Goal: Transaction & Acquisition: Purchase product/service

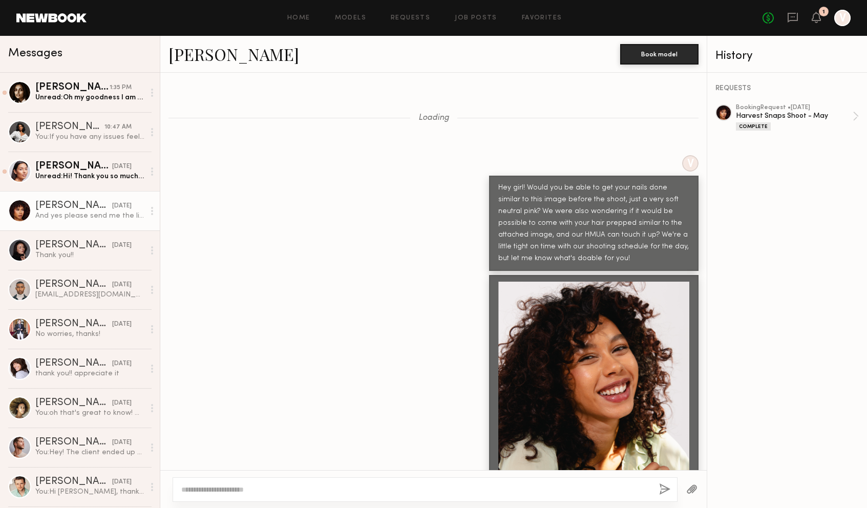
scroll to position [1909, 0]
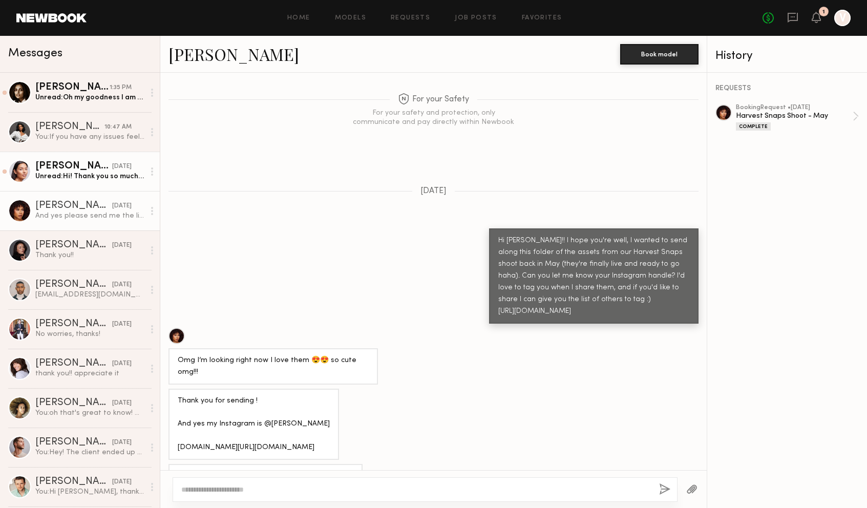
click at [98, 178] on div "Unread: Hi! Thank you so much for sharing! They look amazing 🤩 my IG is @andrev…" at bounding box center [89, 177] width 109 height 10
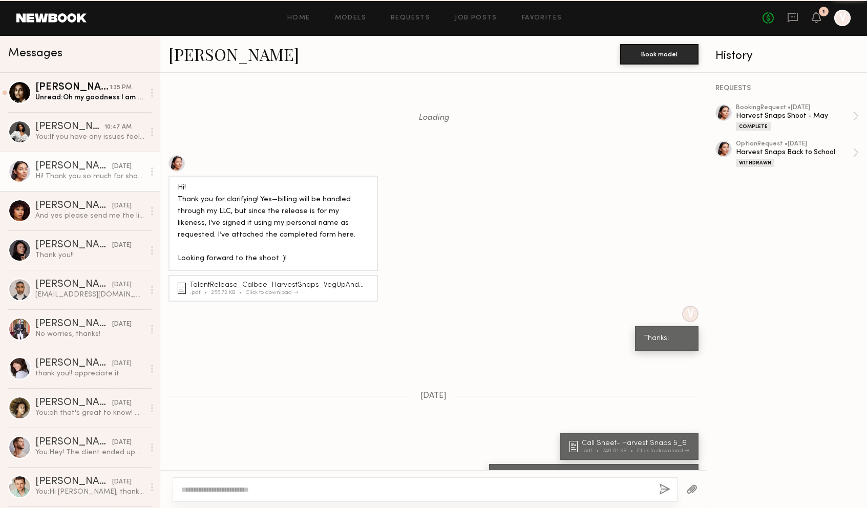
scroll to position [694, 0]
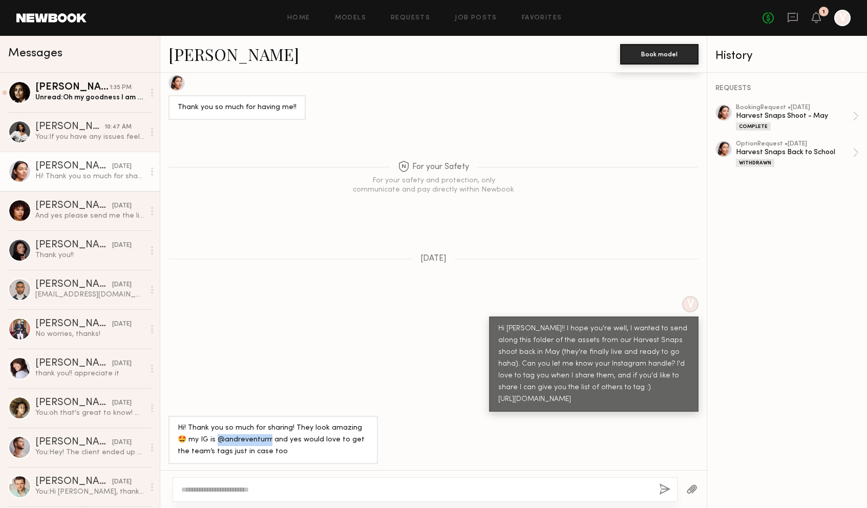
drag, startPoint x: 258, startPoint y: 436, endPoint x: 206, endPoint y: 435, distance: 51.8
click at [206, 435] on div "Hi! Thank you so much for sharing! They look amazing 🤩 my IG is @andreventurrr …" at bounding box center [273, 440] width 191 height 35
copy div "andreventurrr"
click at [294, 491] on textarea at bounding box center [416, 490] width 470 height 10
paste textarea "**********"
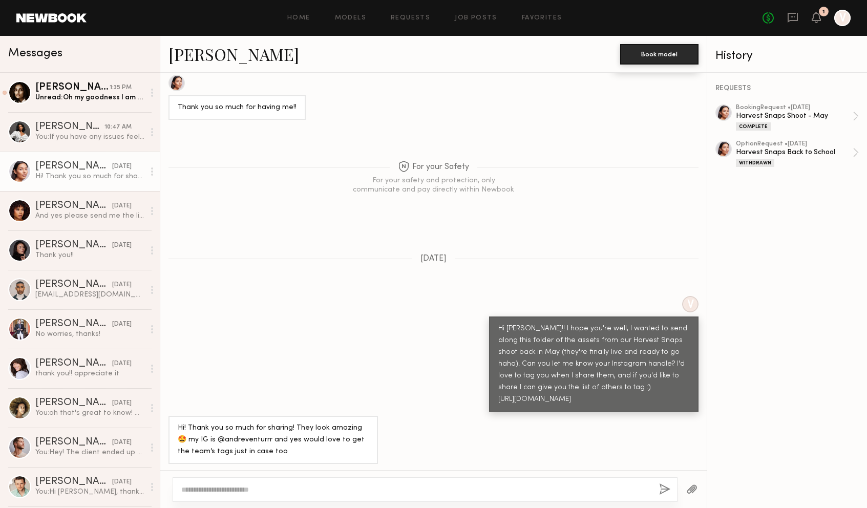
type textarea "**********"
click at [327, 488] on textarea at bounding box center [416, 490] width 470 height 10
paste textarea "**********"
drag, startPoint x: 230, startPoint y: 490, endPoint x: 205, endPoint y: 489, distance: 24.1
click at [205, 489] on textarea "**********" at bounding box center [416, 490] width 470 height 10
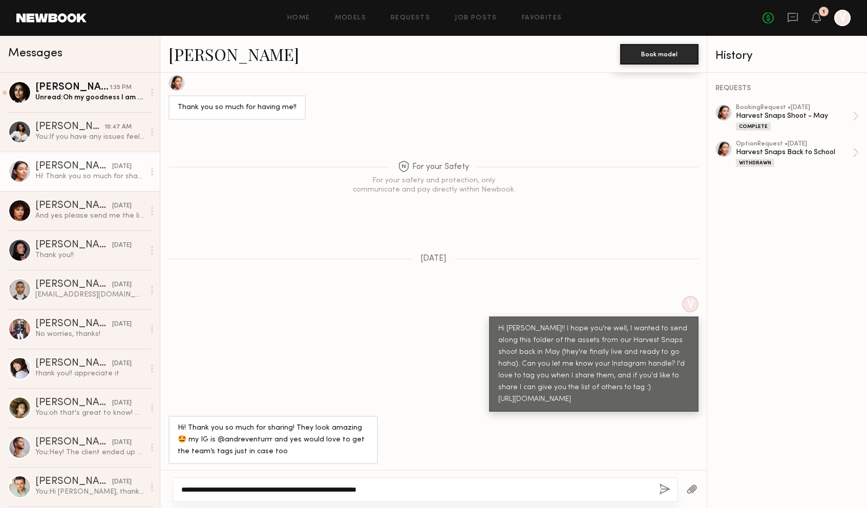
click at [412, 489] on textarea "**********" at bounding box center [416, 490] width 470 height 10
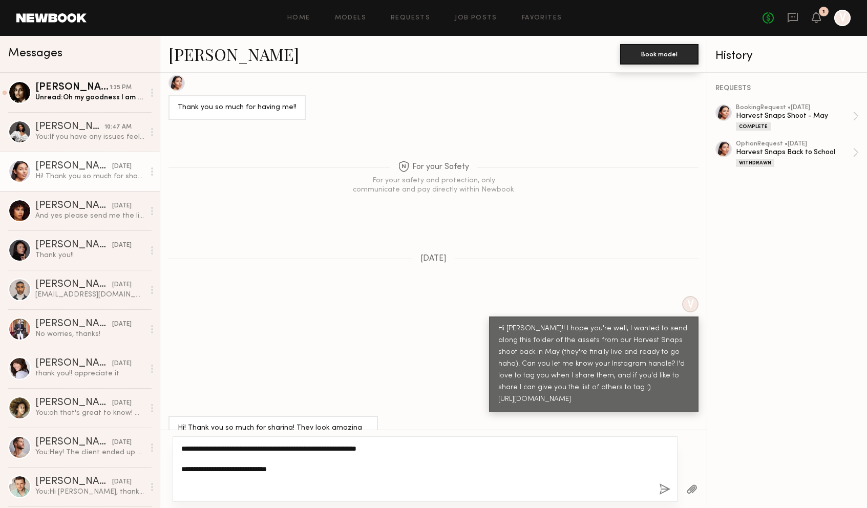
paste textarea "**********"
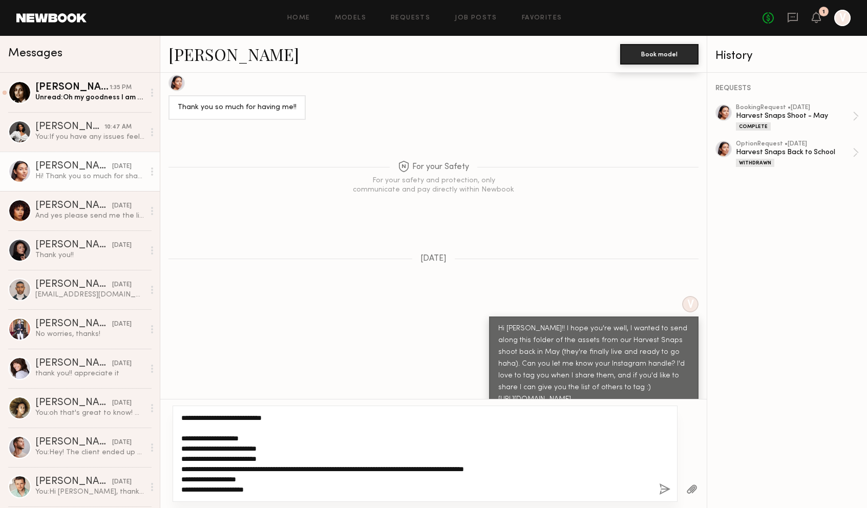
scroll to position [0, 0]
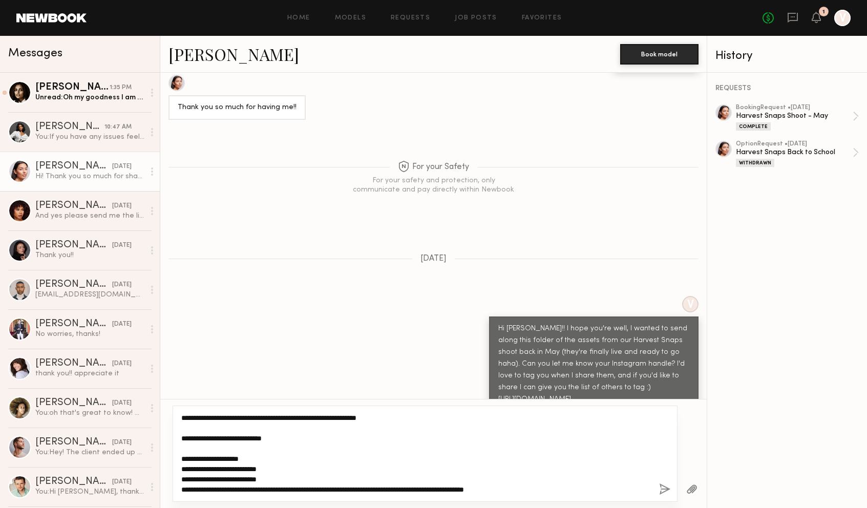
type textarea "**********"
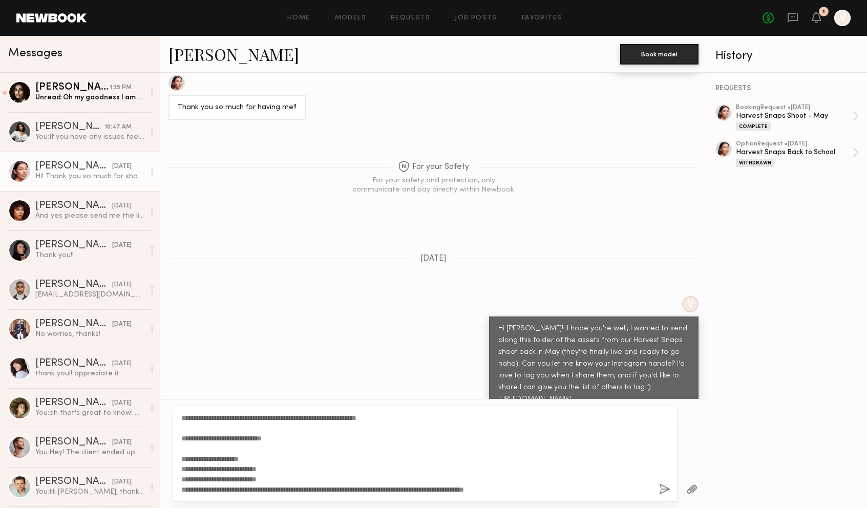
click at [665, 490] on button "button" at bounding box center [664, 490] width 11 height 13
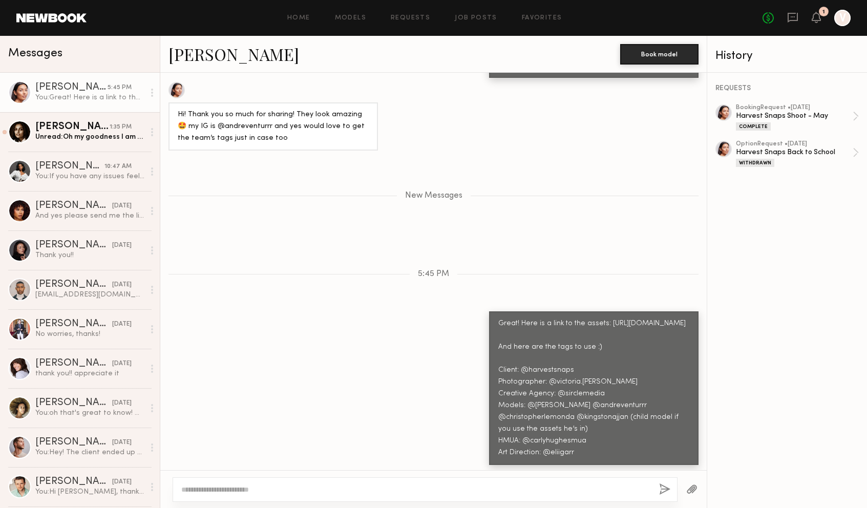
scroll to position [1092, 0]
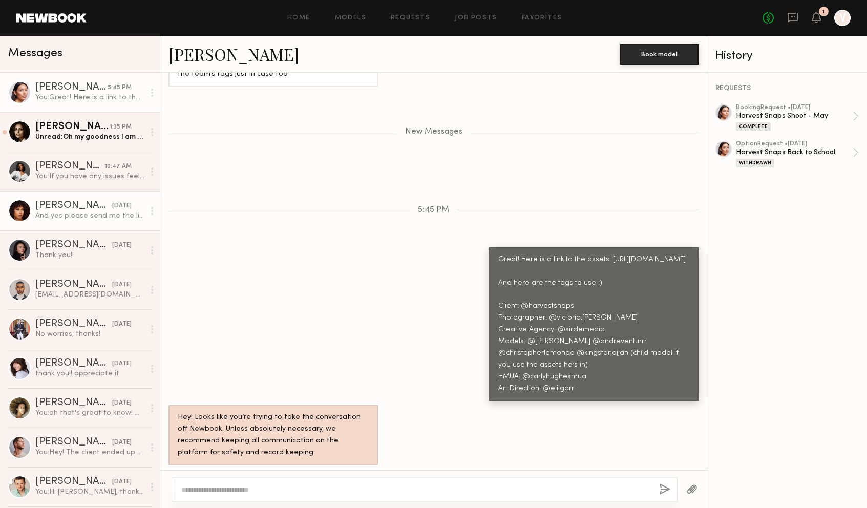
click at [96, 222] on link "[PERSON_NAME] [DATE] And yes please send me the list of other to tag ☺️" at bounding box center [80, 210] width 160 height 39
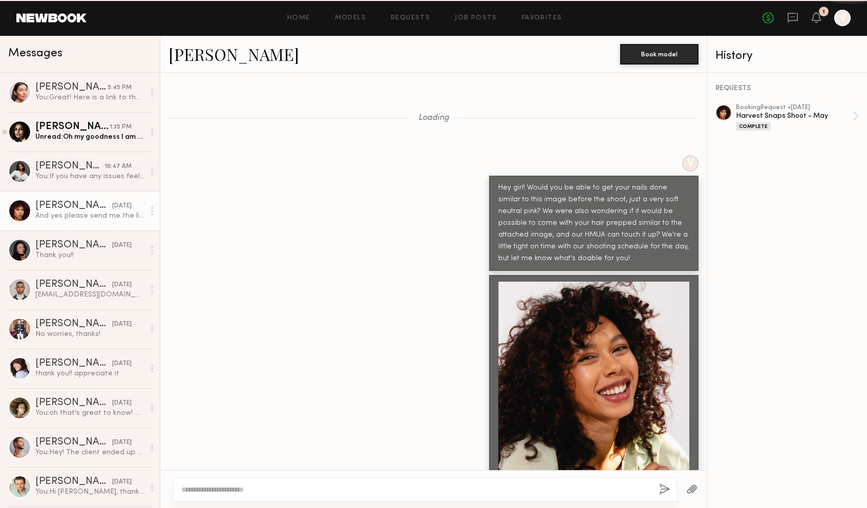
scroll to position [1909, 0]
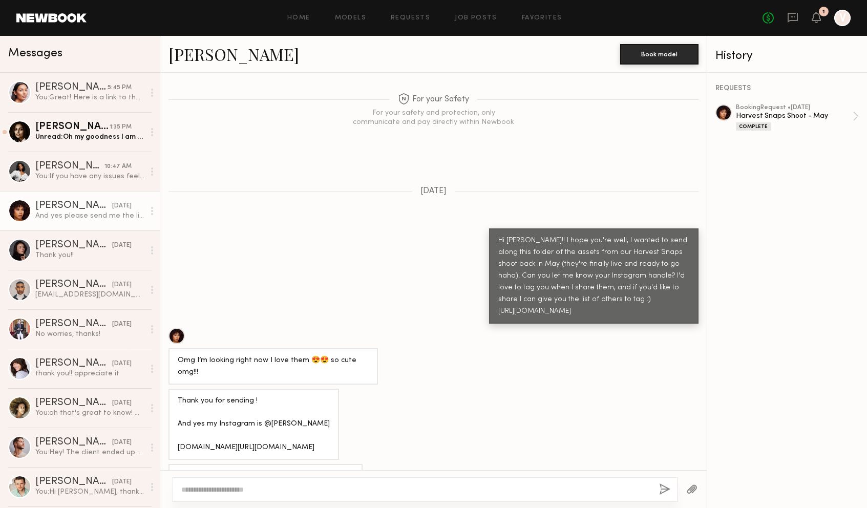
click at [254, 485] on textarea at bounding box center [416, 490] width 470 height 10
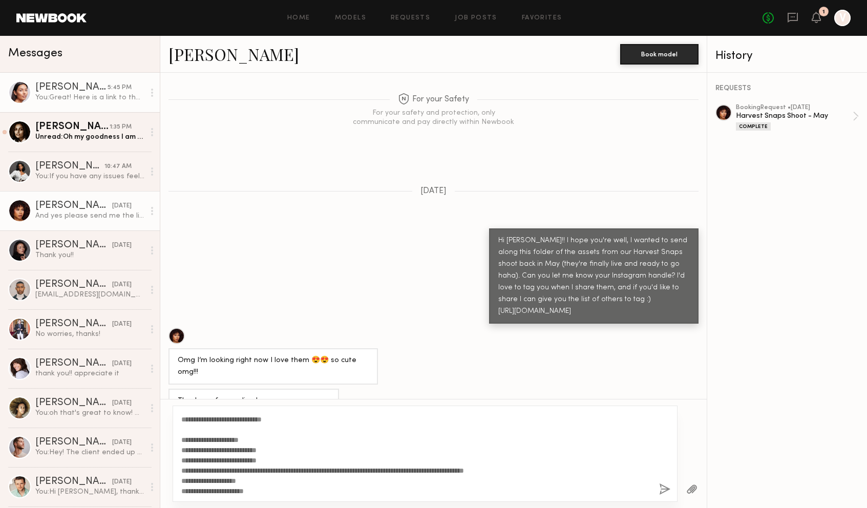
type textarea "**********"
click at [105, 88] on div "[PERSON_NAME]" at bounding box center [71, 87] width 72 height 10
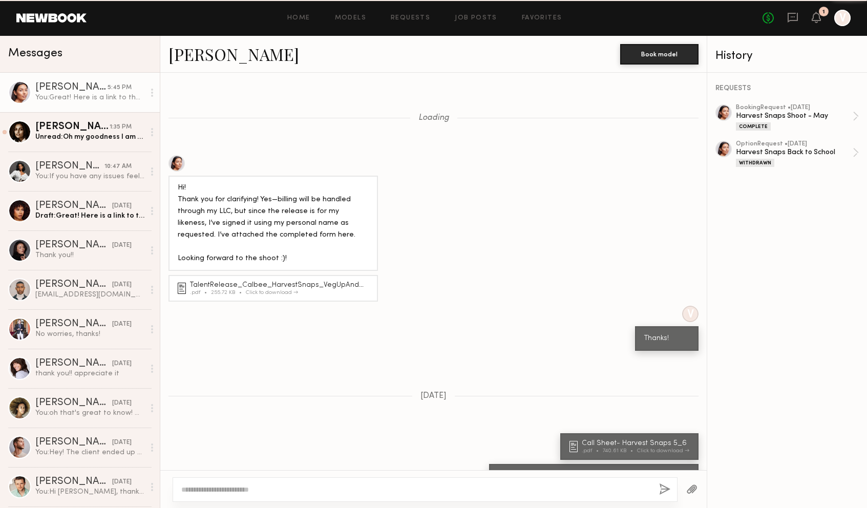
scroll to position [1014, 0]
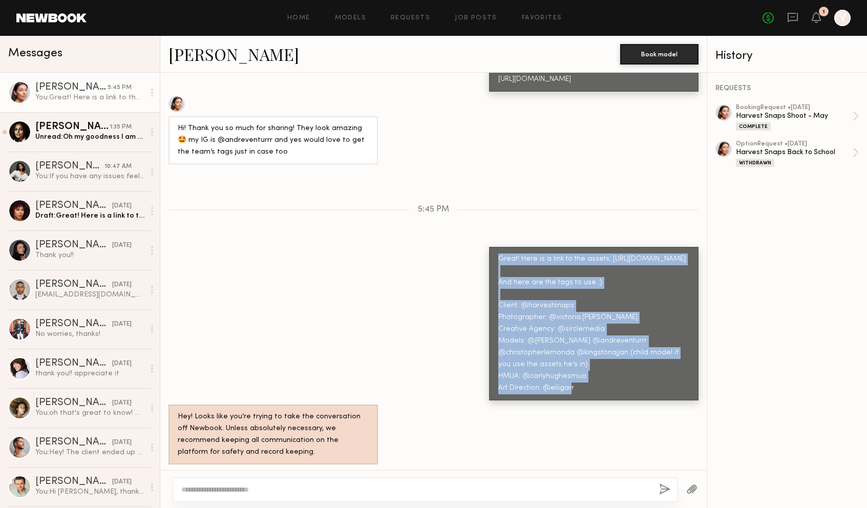
drag, startPoint x: 500, startPoint y: 255, endPoint x: 637, endPoint y: 385, distance: 189.9
click at [637, 385] on div "Great! Here is a link to the assets: [URL][DOMAIN_NAME] And here are the tags t…" at bounding box center [594, 324] width 191 height 141
copy div "Great! Here is a link to the assets: [URL][DOMAIN_NAME] And here are the tags t…"
click at [87, 176] on div "You: If you have any issues feel free to text me: 201.365.8781" at bounding box center [89, 177] width 109 height 10
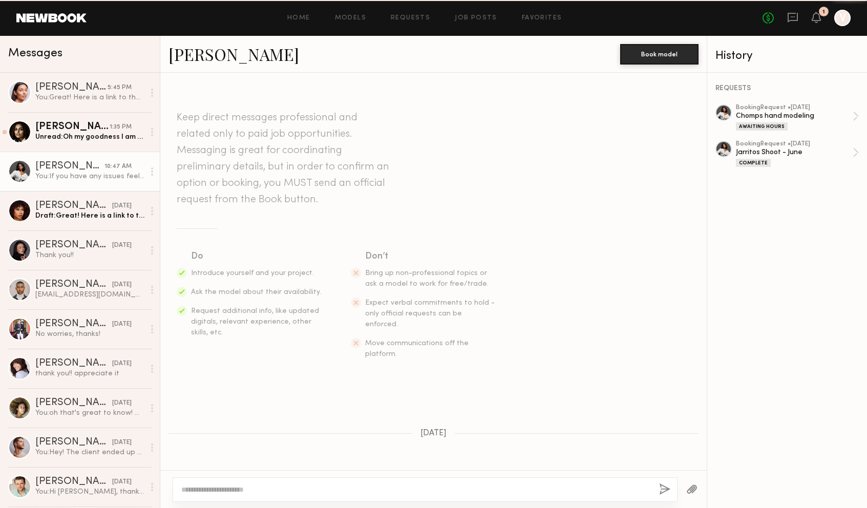
scroll to position [1362, 0]
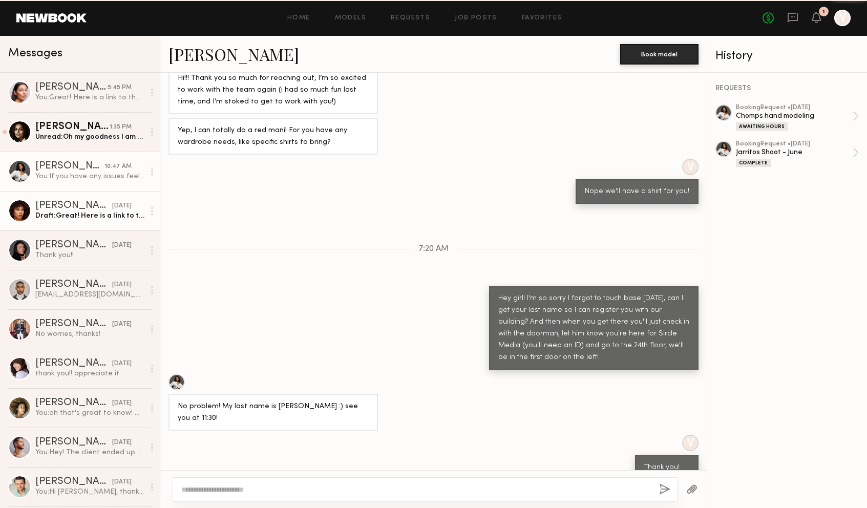
click at [76, 210] on div "[PERSON_NAME]" at bounding box center [73, 206] width 77 height 10
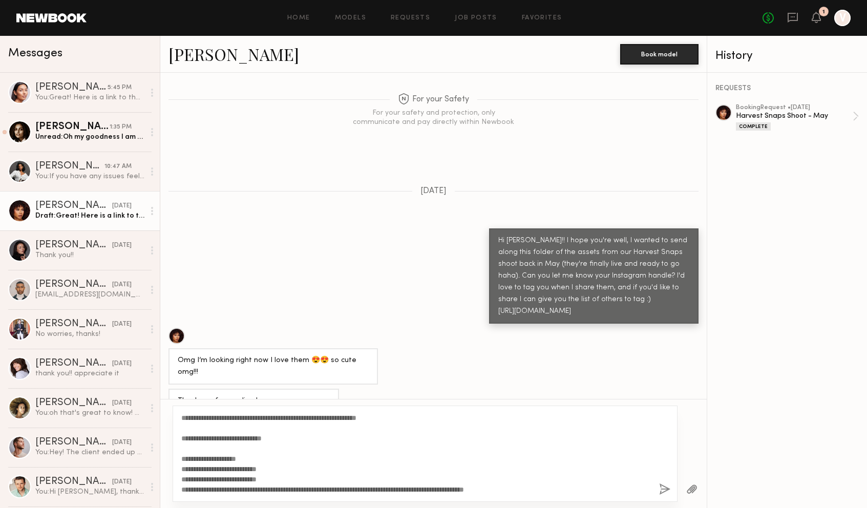
scroll to position [20, 0]
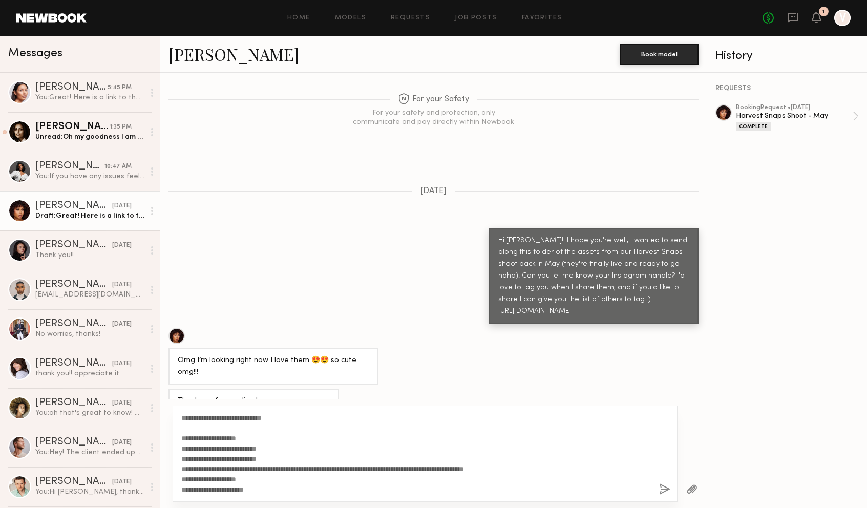
type textarea "**********"
click at [665, 487] on button "button" at bounding box center [664, 490] width 11 height 13
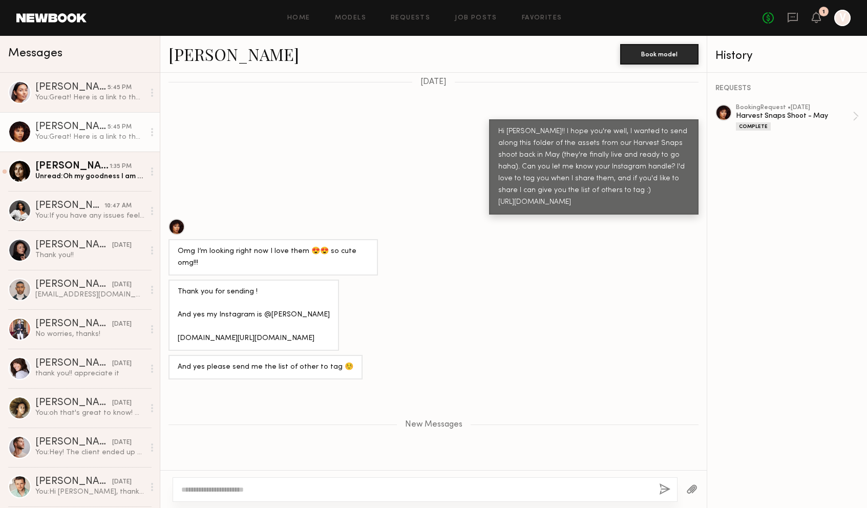
scroll to position [2287, 0]
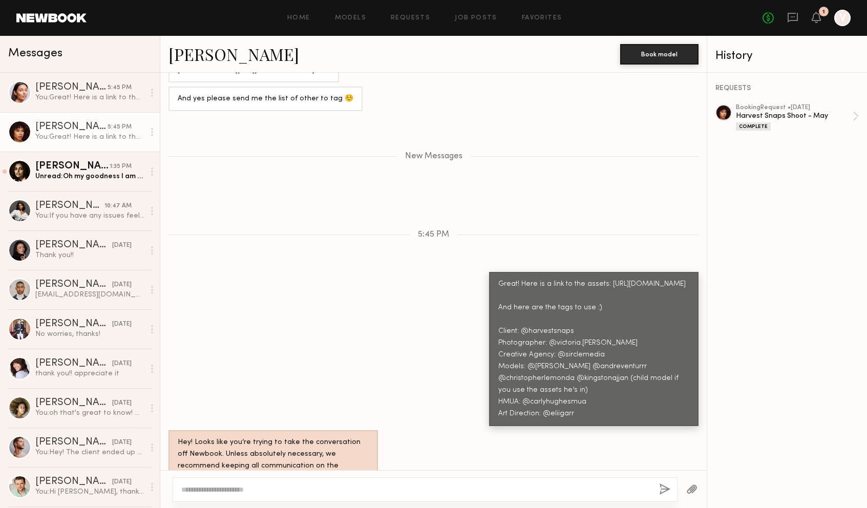
click at [296, 499] on div at bounding box center [425, 490] width 505 height 25
click at [295, 489] on textarea at bounding box center [416, 490] width 470 height 10
type textarea "**********"
click at [97, 173] on div "Unread: Oh my goodness I am so embarrassed! I forgot to throw away my coffee cu…" at bounding box center [89, 177] width 109 height 10
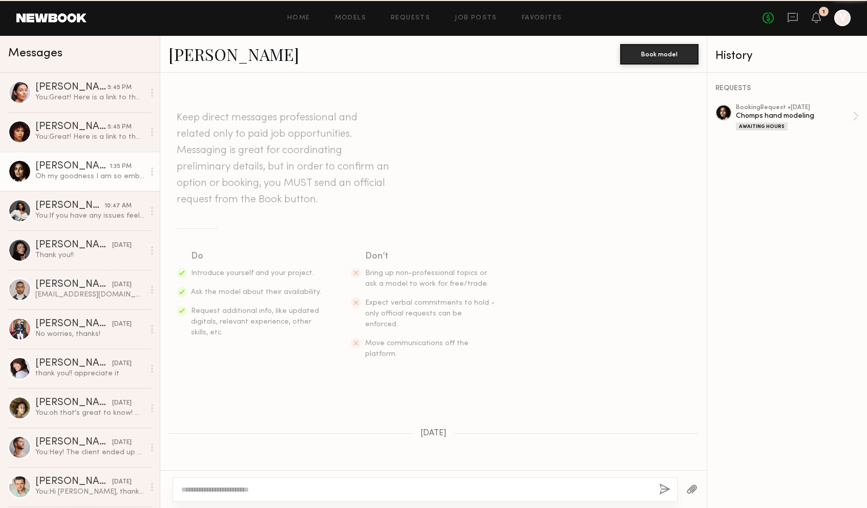
scroll to position [986, 0]
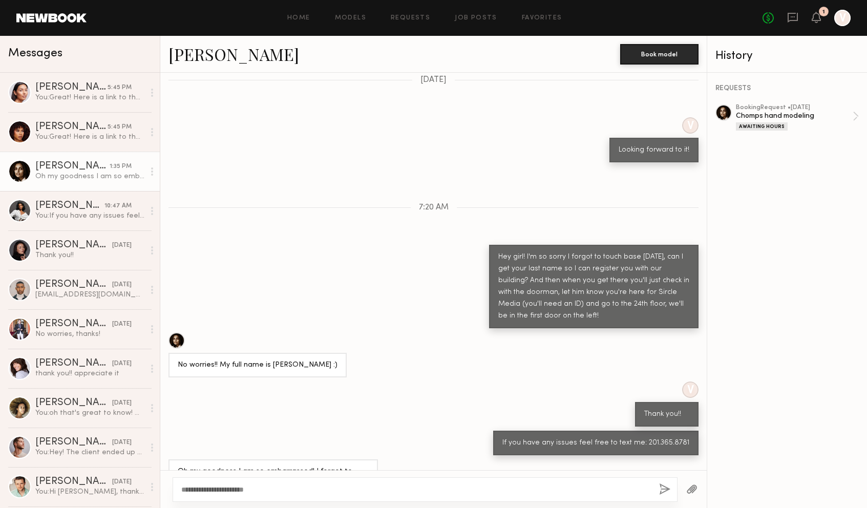
type textarea "**********"
click at [663, 492] on button "button" at bounding box center [664, 490] width 11 height 13
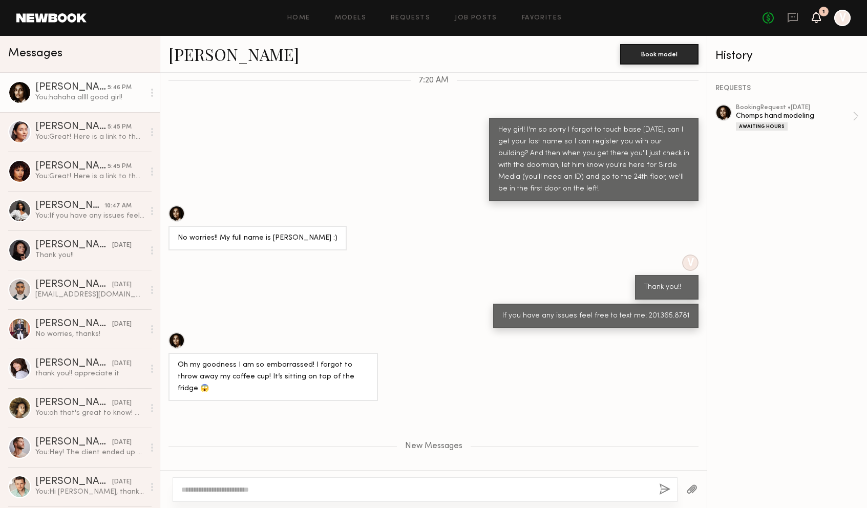
click at [818, 16] on icon at bounding box center [817, 16] width 8 height 7
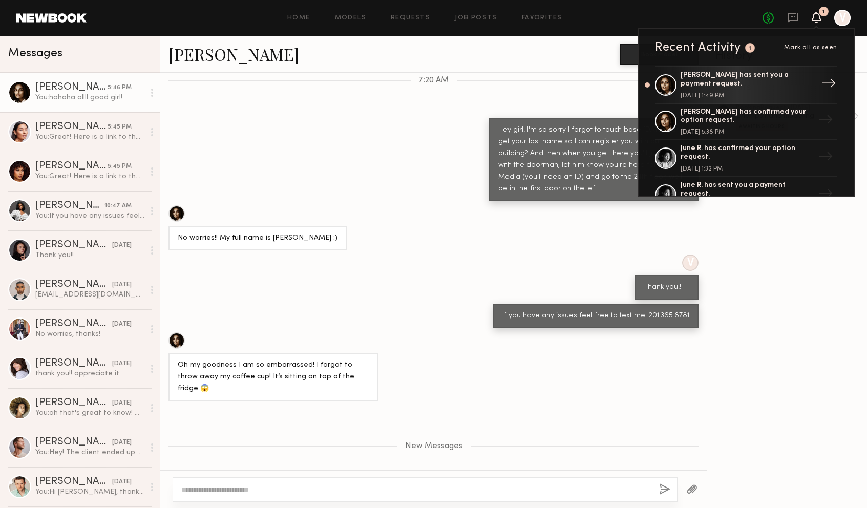
click at [827, 81] on div "→" at bounding box center [829, 85] width 24 height 27
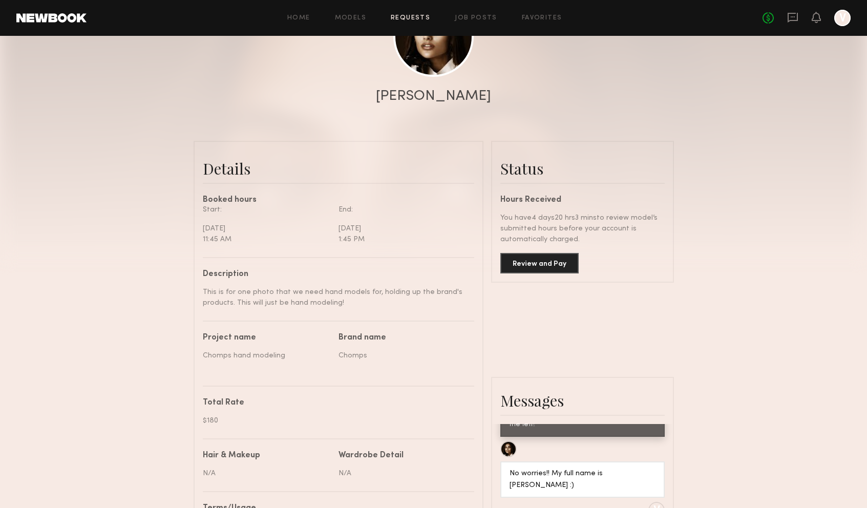
scroll to position [167, 0]
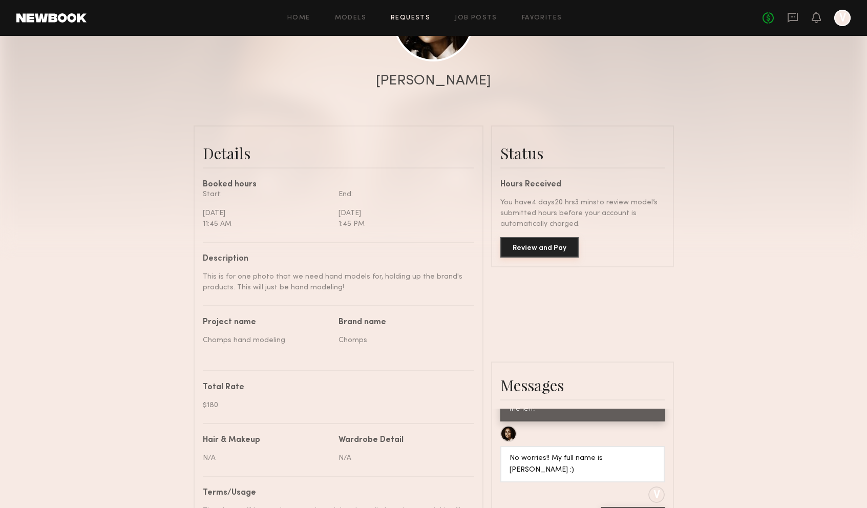
click at [570, 247] on button "Review and Pay" at bounding box center [540, 247] width 78 height 20
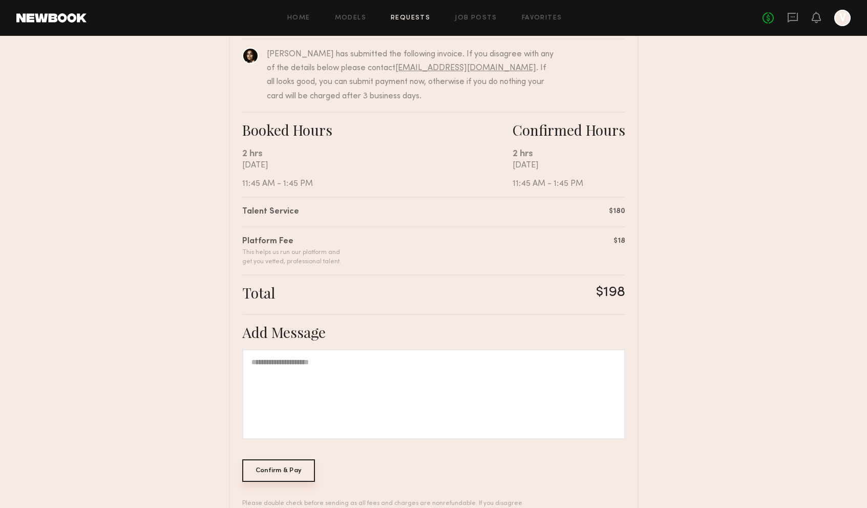
scroll to position [119, 0]
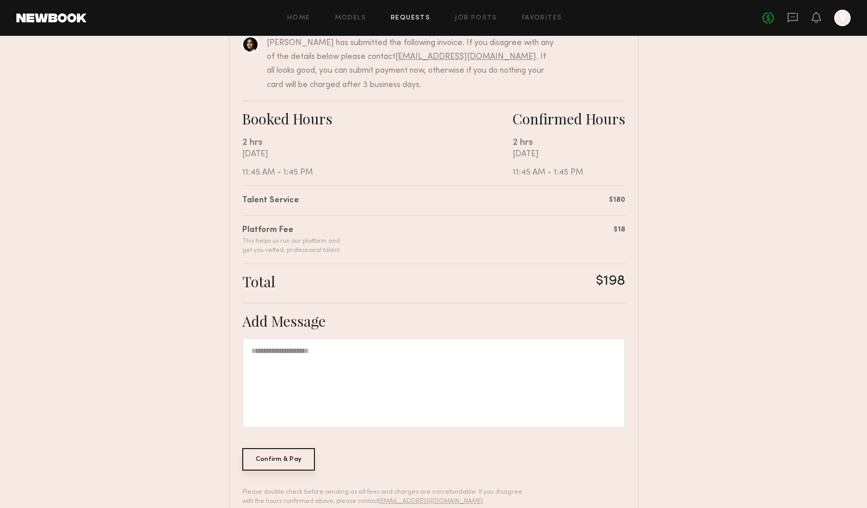
click at [298, 460] on div "Confirm & Pay" at bounding box center [278, 459] width 73 height 23
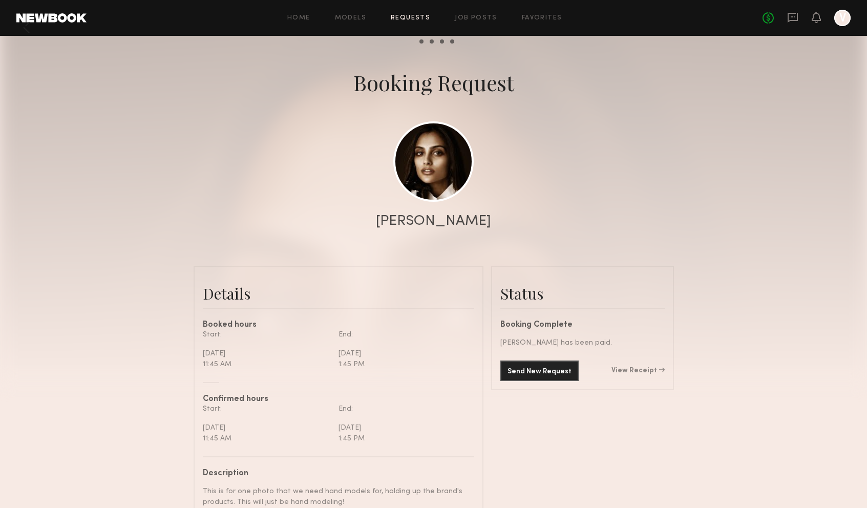
scroll to position [28, 0]
click at [341, 18] on link "Models" at bounding box center [350, 18] width 31 height 7
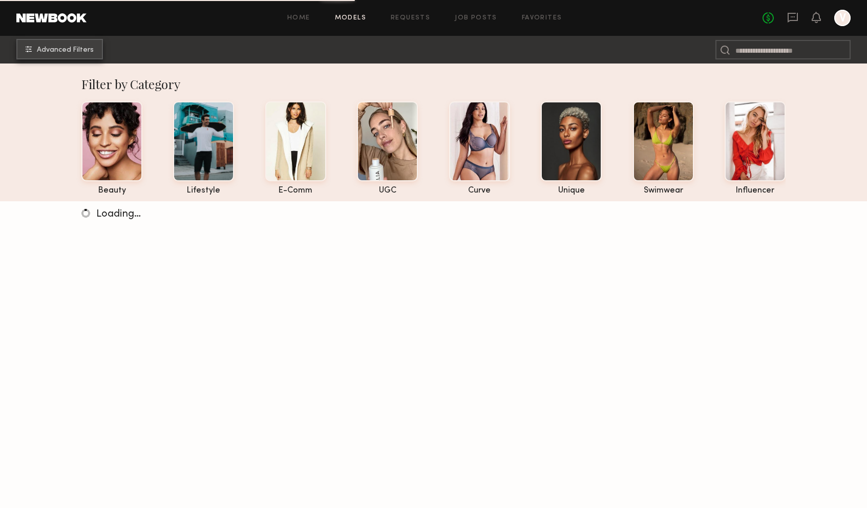
click at [81, 52] on span "Advanced Filters" at bounding box center [65, 50] width 57 height 7
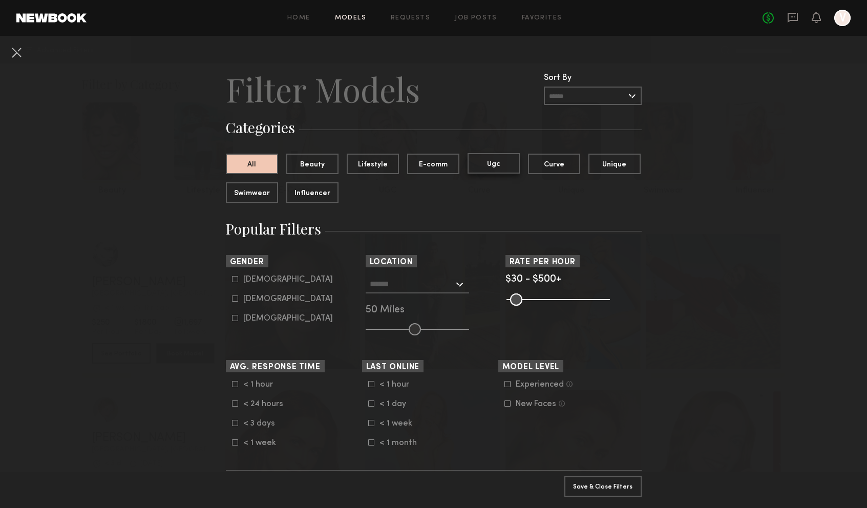
click at [498, 160] on button "Ugc" at bounding box center [494, 163] width 52 height 20
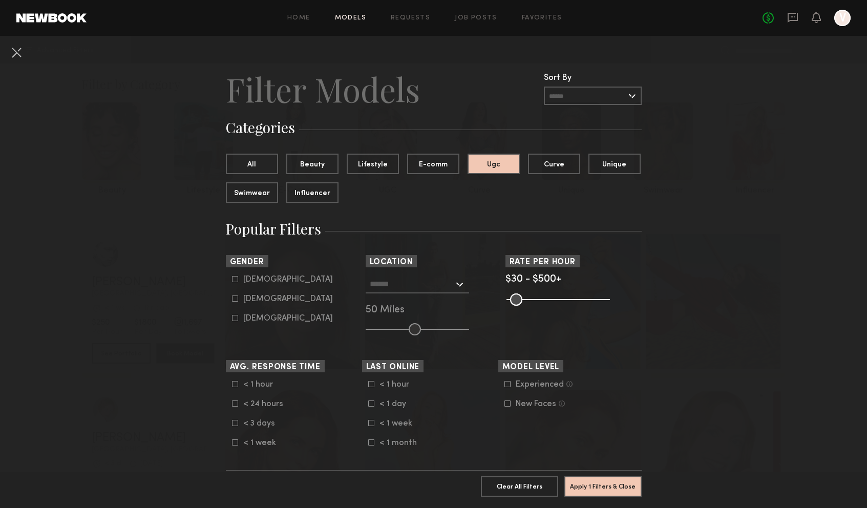
click at [252, 277] on div "[DEMOGRAPHIC_DATA]" at bounding box center [288, 280] width 90 height 6
type input "*"
click at [610, 489] on button "Apply 2 Filters & Close" at bounding box center [603, 486] width 77 height 20
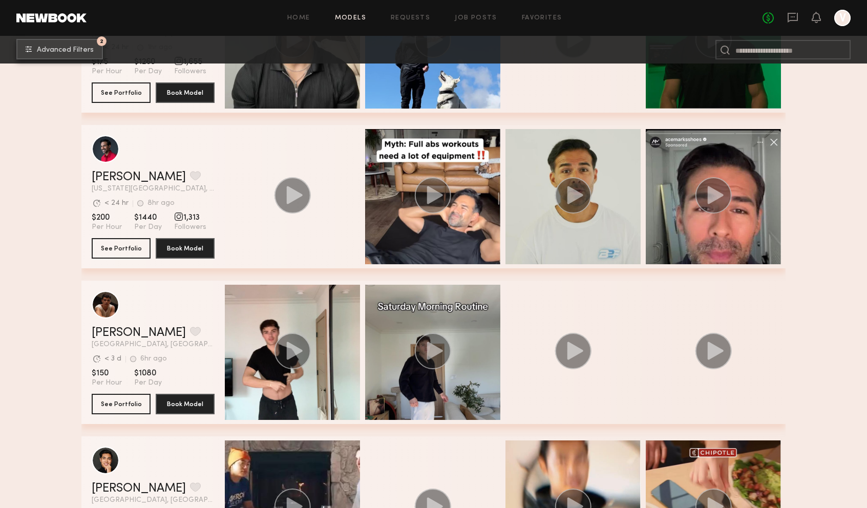
scroll to position [894, 0]
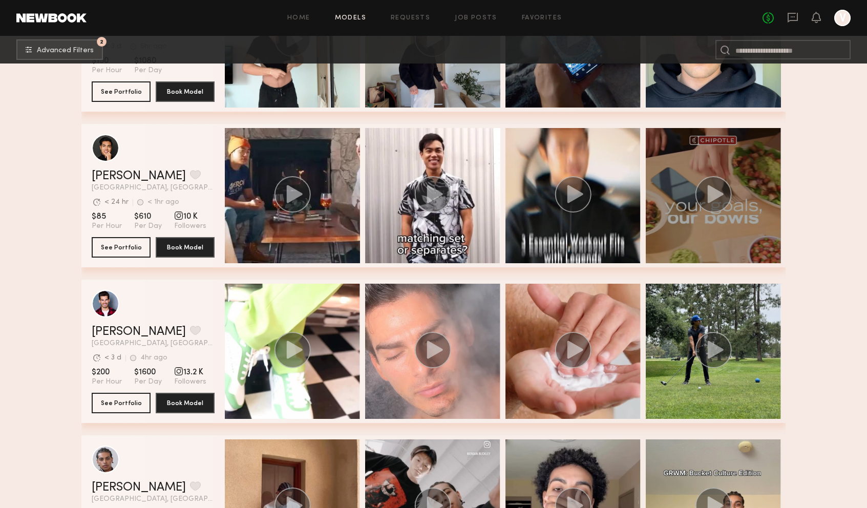
click at [720, 221] on div "grid" at bounding box center [713, 195] width 135 height 135
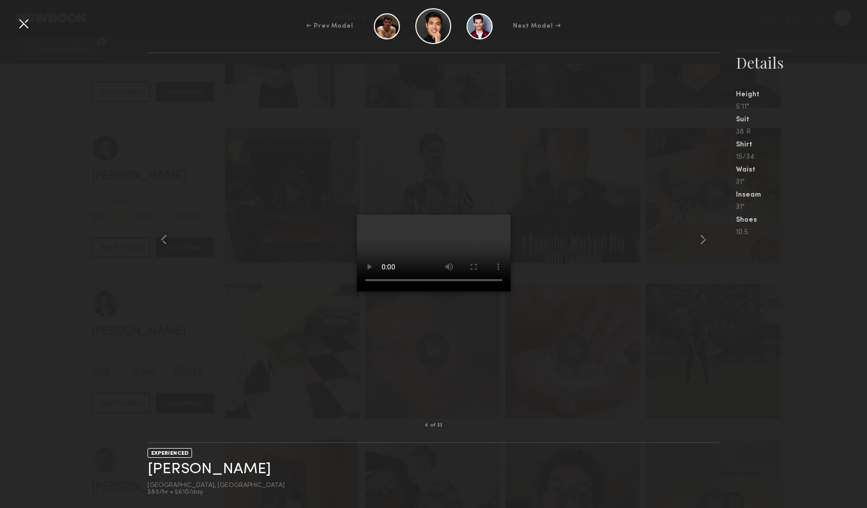
click at [610, 301] on div at bounding box center [434, 240] width 572 height 340
click at [305, 303] on div at bounding box center [434, 240] width 572 height 340
click at [19, 20] on div at bounding box center [23, 23] width 16 height 16
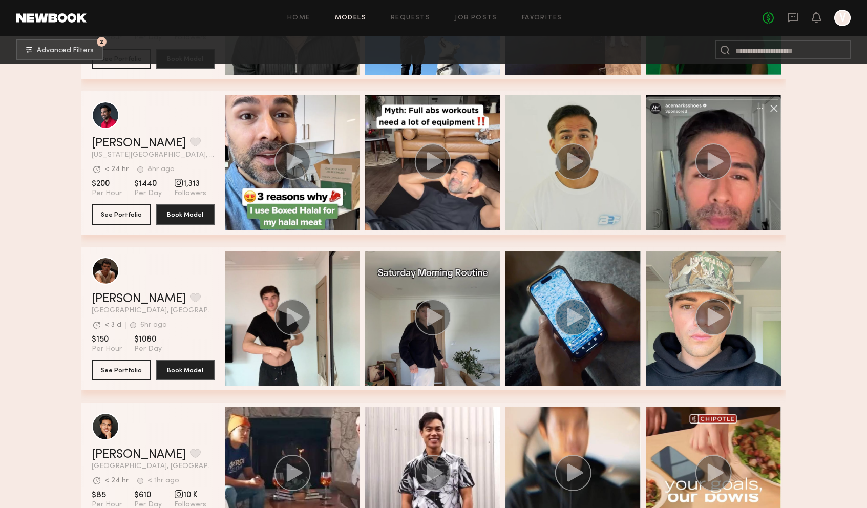
scroll to position [585, 0]
